Goal: Task Accomplishment & Management: Manage account settings

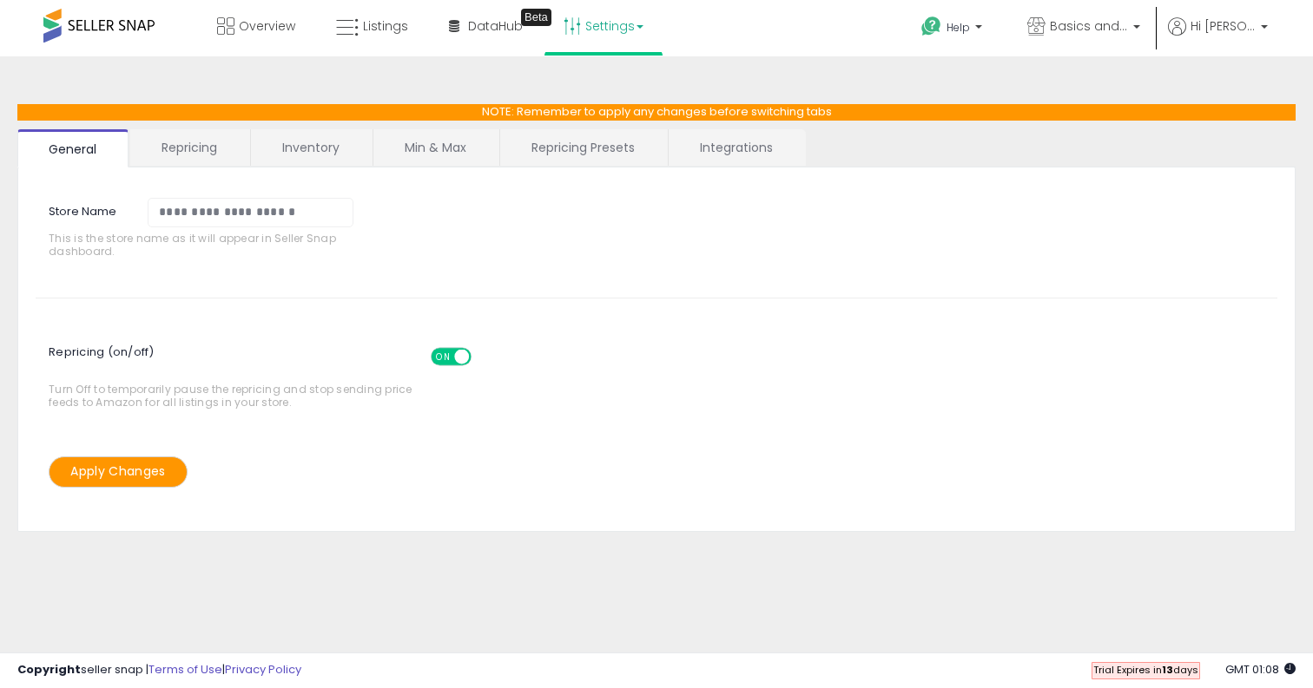
click at [289, 146] on link "Inventory" at bounding box center [311, 147] width 120 height 36
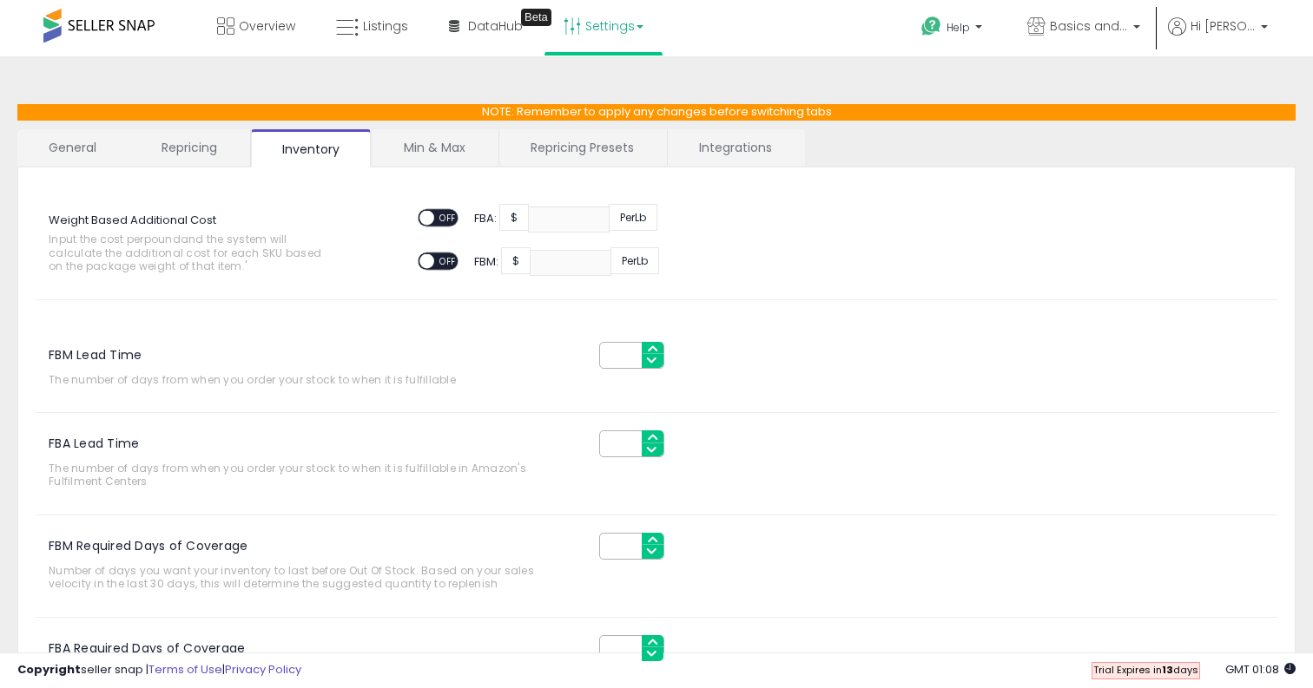
click at [205, 139] on link "Repricing" at bounding box center [189, 147] width 118 height 36
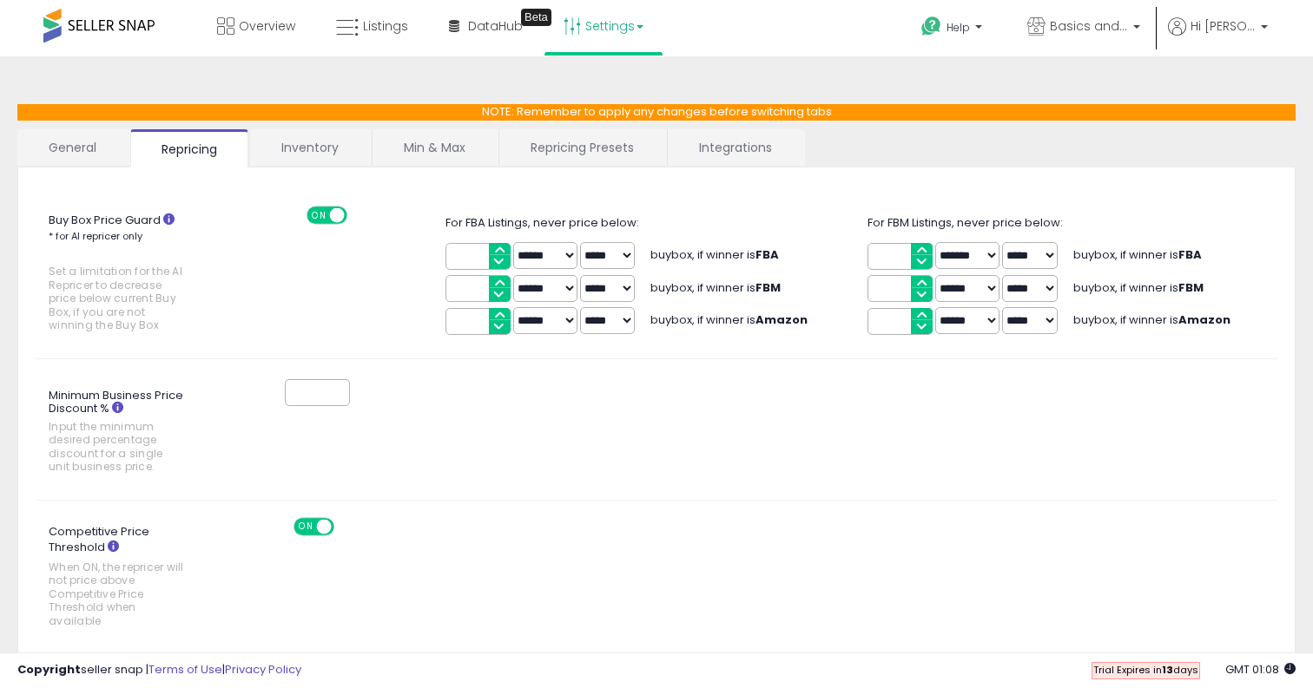
click at [73, 155] on link "General" at bounding box center [72, 147] width 111 height 36
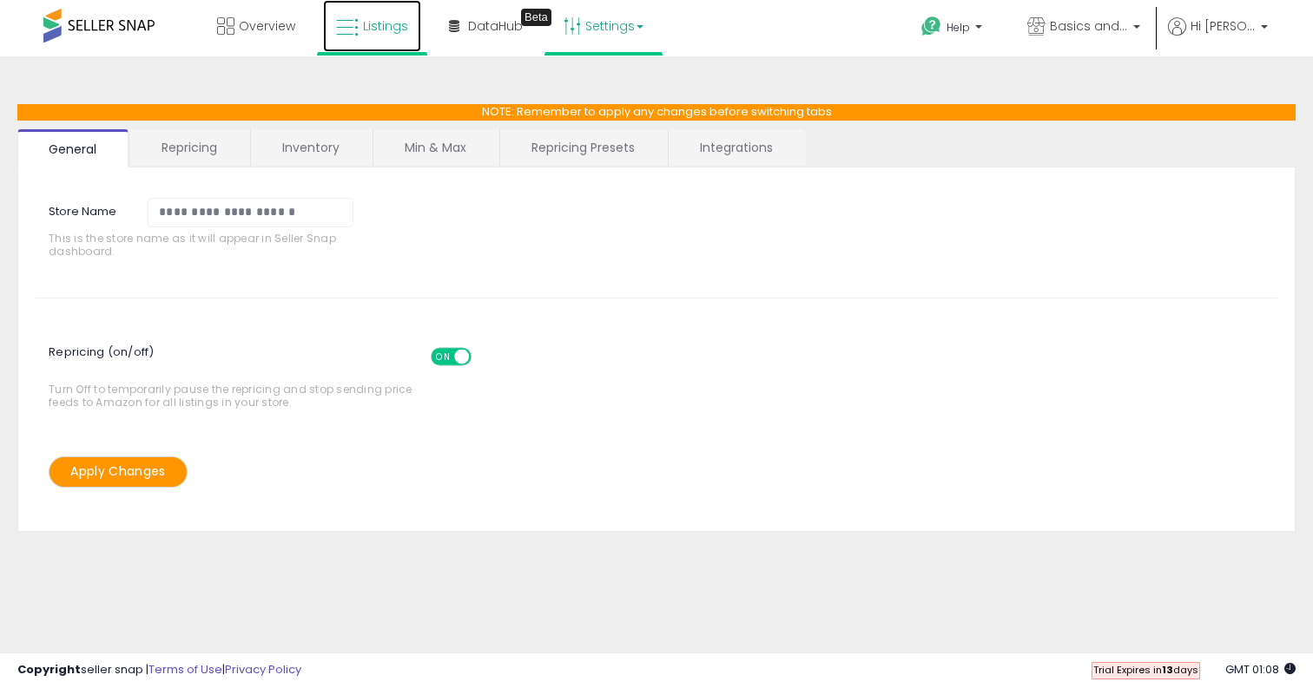
click at [378, 33] on span "Listings" at bounding box center [385, 25] width 45 height 17
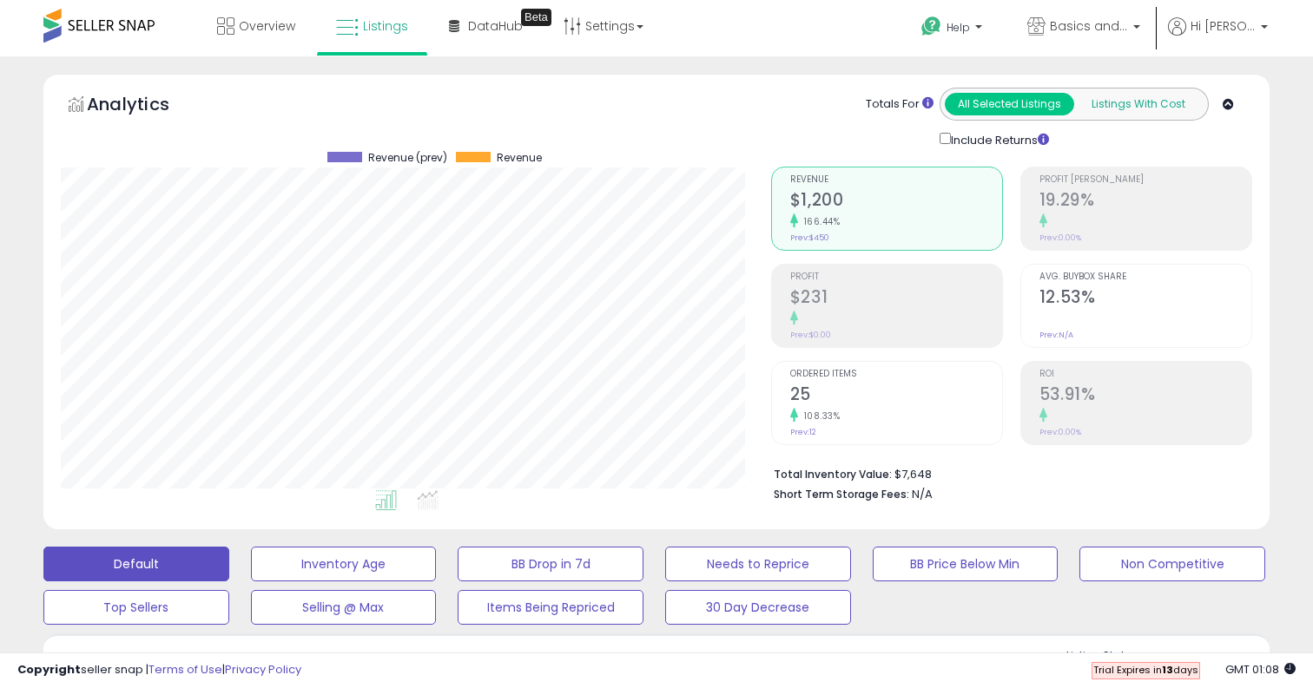
scroll to position [356, 709]
click at [1143, 104] on button "Listings With Cost" at bounding box center [1137, 104] width 129 height 23
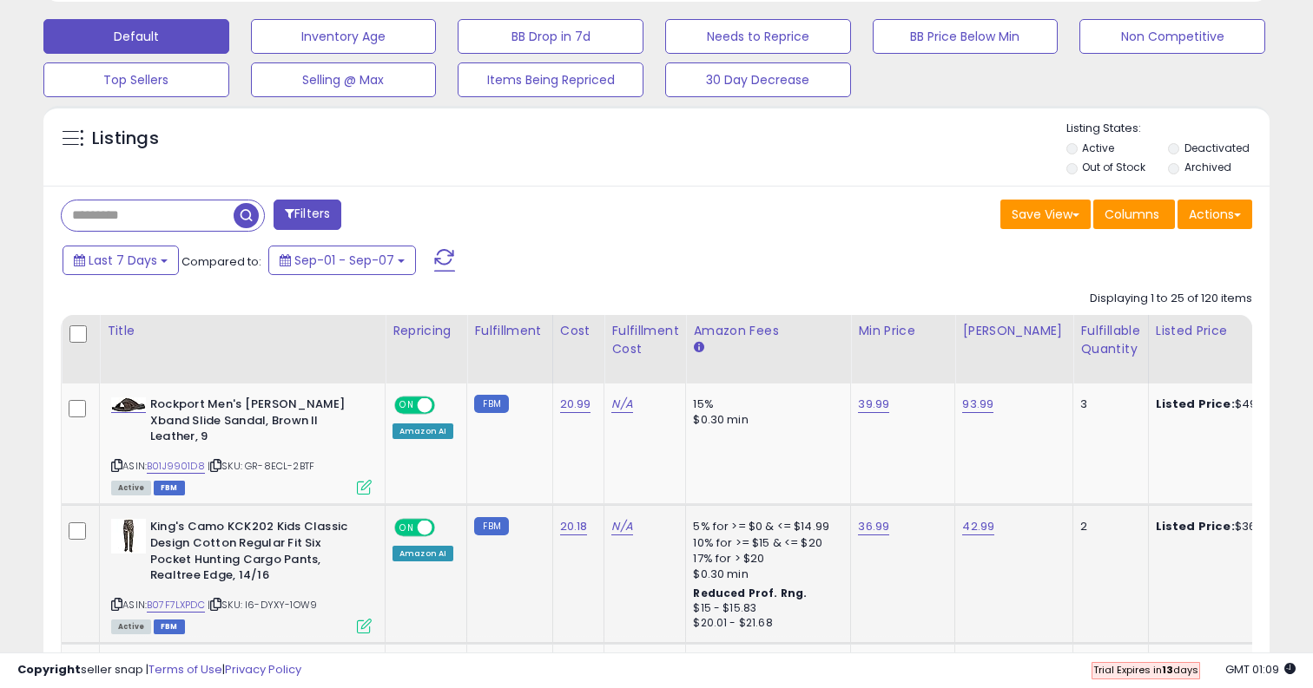
scroll to position [554, 0]
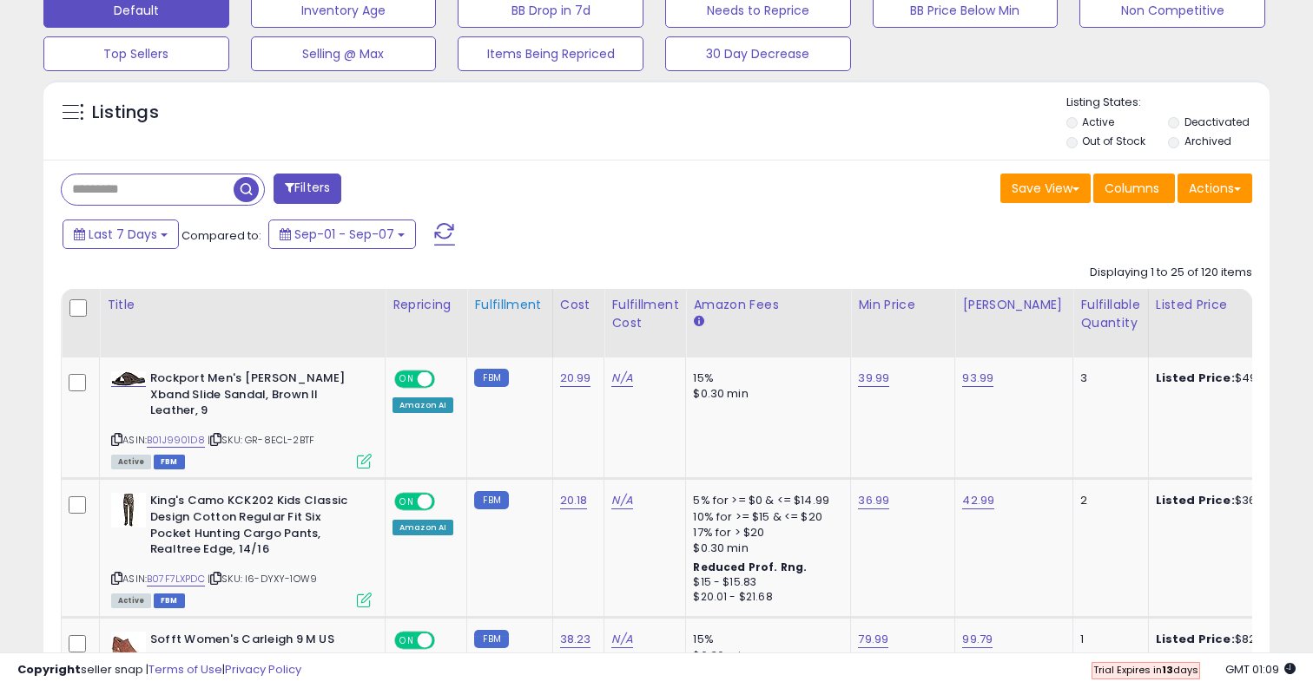
click at [517, 305] on div "Fulfillment" at bounding box center [509, 305] width 70 height 18
click at [523, 312] on div "Fulfillment" at bounding box center [509, 305] width 70 height 18
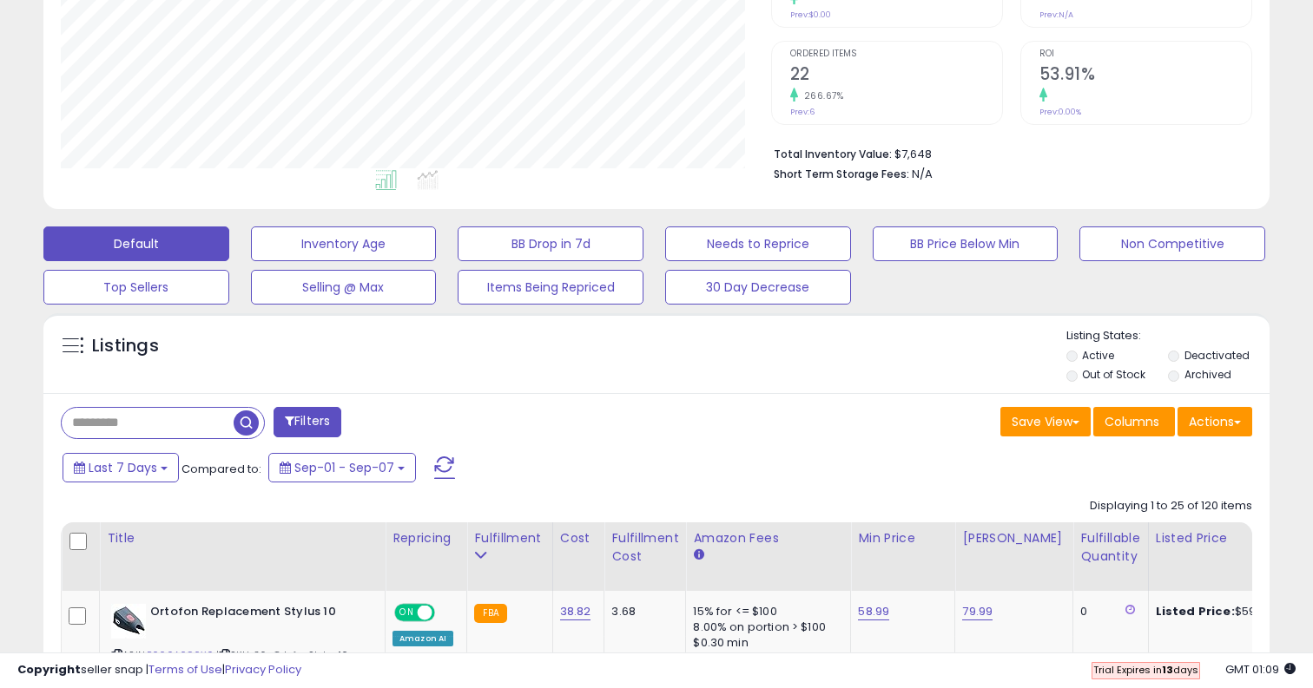
scroll to position [332, 0]
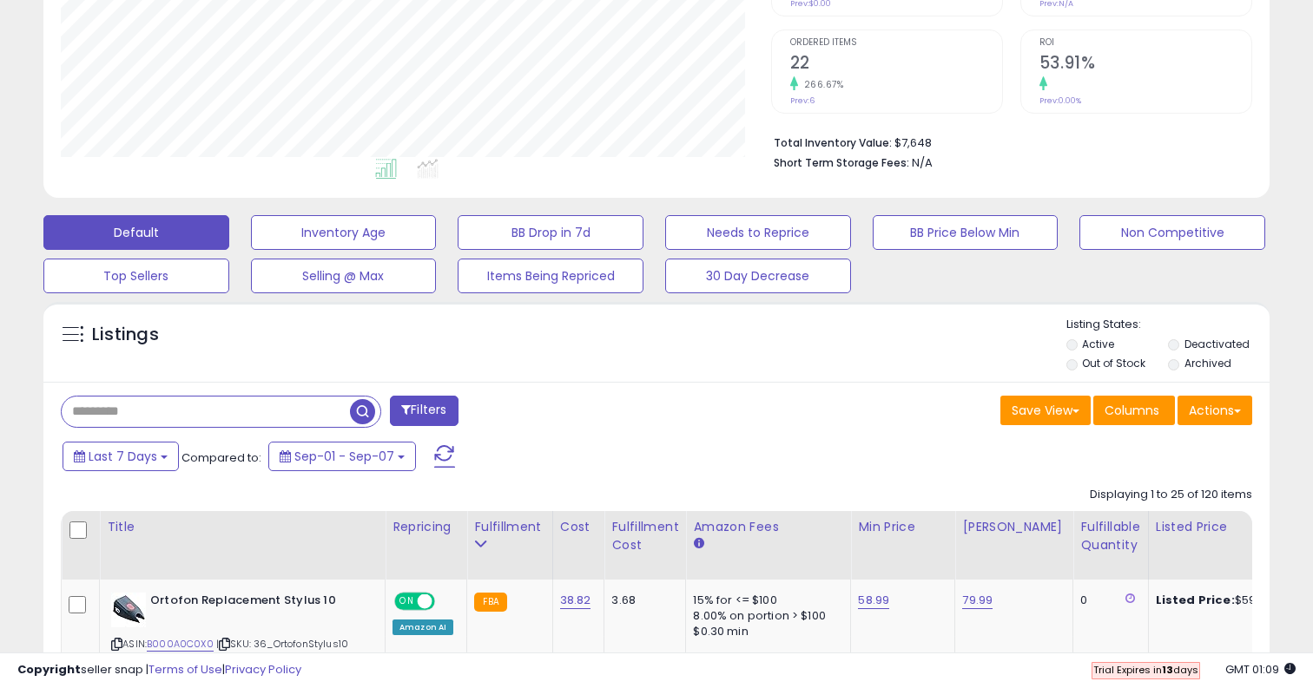
click at [150, 403] on input "text" at bounding box center [206, 412] width 288 height 30
paste input "**********"
type input "**********"
click at [356, 409] on span "button" at bounding box center [362, 411] width 25 height 25
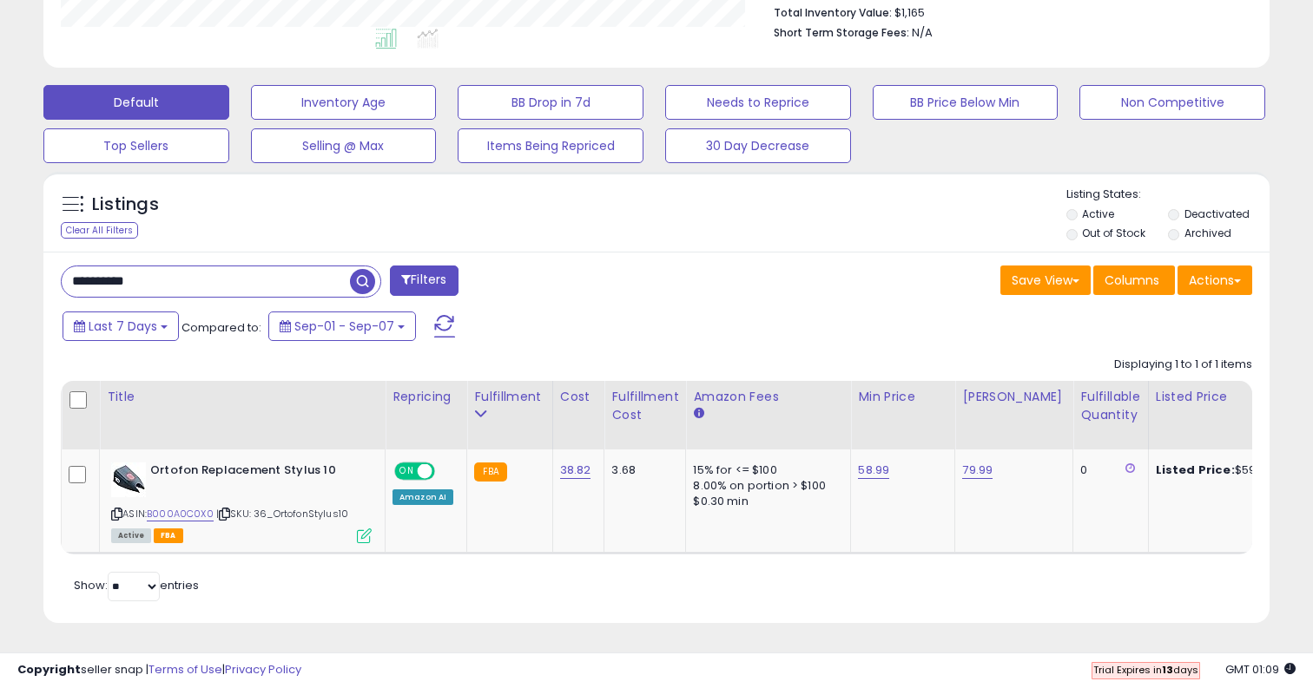
scroll to position [356, 709]
click at [870, 470] on link "58.99" at bounding box center [873, 470] width 31 height 17
drag, startPoint x: 806, startPoint y: 427, endPoint x: 678, endPoint y: 427, distance: 127.6
click at [678, 427] on table "Title Repricing" at bounding box center [1303, 468] width 2484 height 174
type input "*****"
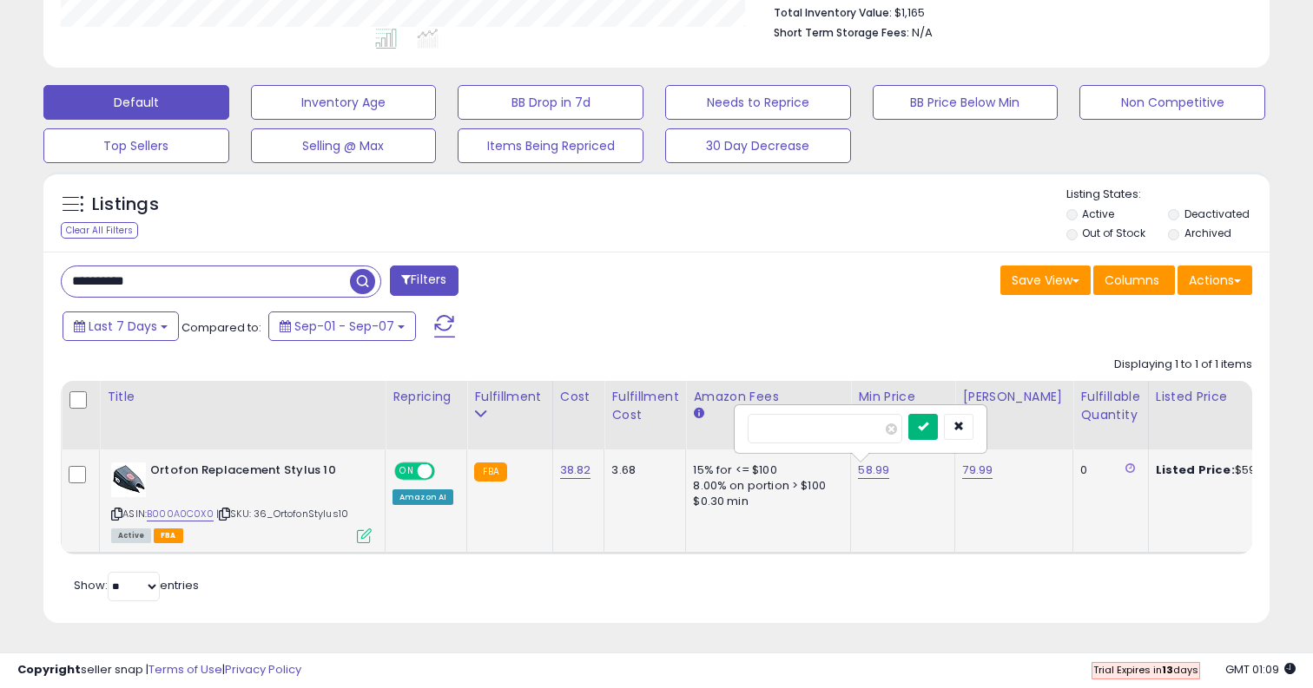
click at [931, 419] on button "submit" at bounding box center [923, 427] width 30 height 26
